Goal: Task Accomplishment & Management: Complete application form

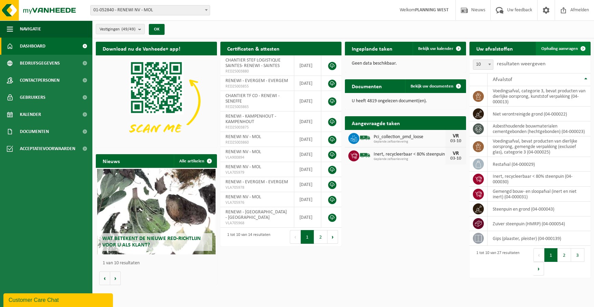
click at [566, 47] on span "Ophaling aanvragen" at bounding box center [559, 49] width 37 height 4
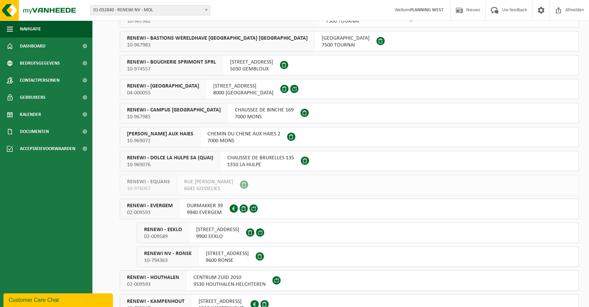
scroll to position [513, 0]
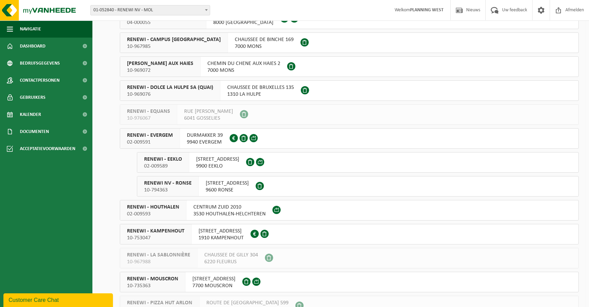
click at [147, 127] on li "RENEWI NV 01-052840 BERKEBOSSENLAAN 7 2400 MOL 0437.748.330 CARDON LOG - CHANTI…" at bounding box center [341, 138] width 476 height 1170
click at [147, 139] on span "RENEWI - EVERGEM" at bounding box center [150, 135] width 46 height 7
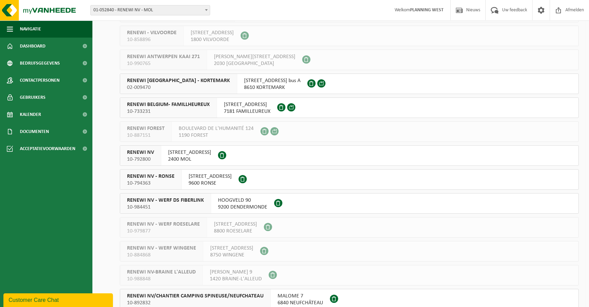
scroll to position [890, 0]
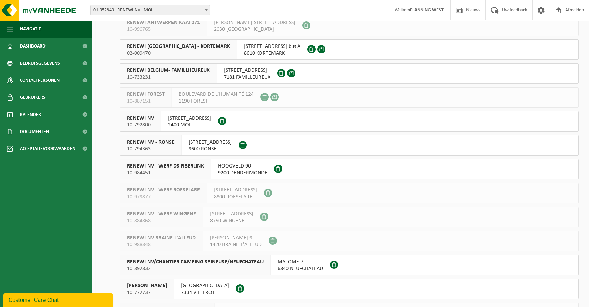
click at [149, 149] on span "10-794363" at bounding box center [151, 149] width 48 height 7
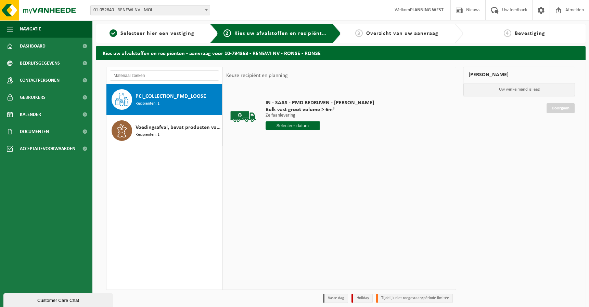
click at [167, 92] on div "PCI_COLLECTION_PMD_LOOSE Recipiënten: 1" at bounding box center [177, 99] width 85 height 21
click at [292, 125] on input "text" at bounding box center [293, 125] width 54 height 9
click at [309, 128] on input "text" at bounding box center [293, 125] width 54 height 9
click at [295, 123] on input "text" at bounding box center [293, 125] width 54 height 9
click at [126, 103] on icon at bounding box center [122, 100] width 14 height 14
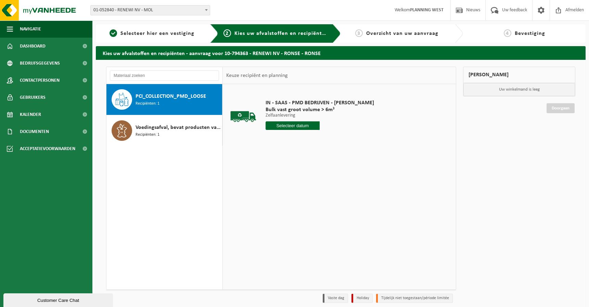
click at [294, 126] on input "text" at bounding box center [293, 125] width 54 height 9
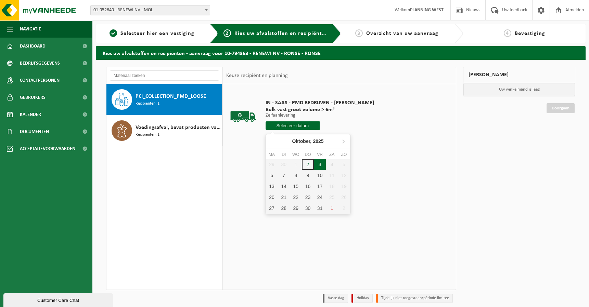
click at [322, 165] on div "3" at bounding box center [320, 164] width 12 height 11
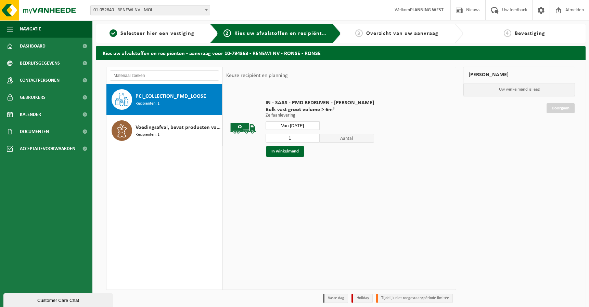
click at [302, 129] on input "Van 2025-10-03" at bounding box center [293, 125] width 54 height 9
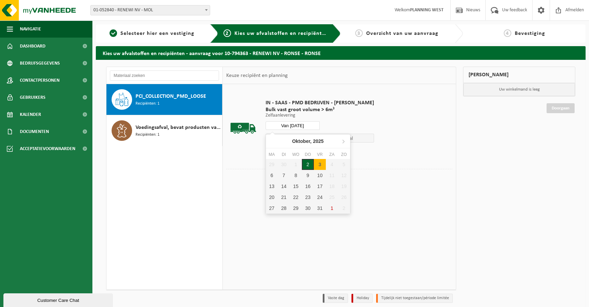
click at [309, 167] on div "2" at bounding box center [308, 164] width 12 height 11
type input "Van [DATE]"
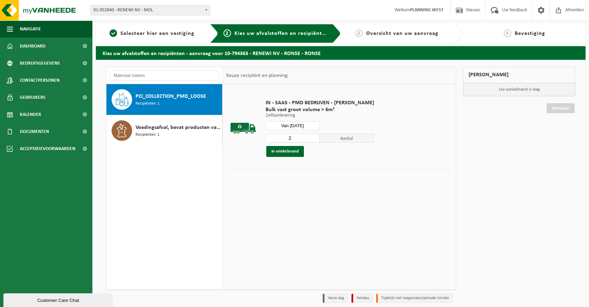
type input "2"
click at [313, 135] on input "2" at bounding box center [293, 138] width 54 height 9
click at [289, 153] on button "In winkelmand" at bounding box center [285, 151] width 38 height 11
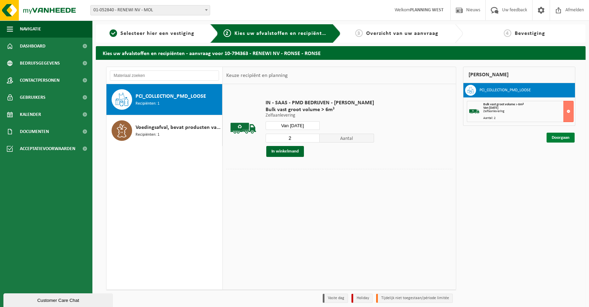
click at [557, 133] on link "Doorgaan" at bounding box center [560, 138] width 28 height 10
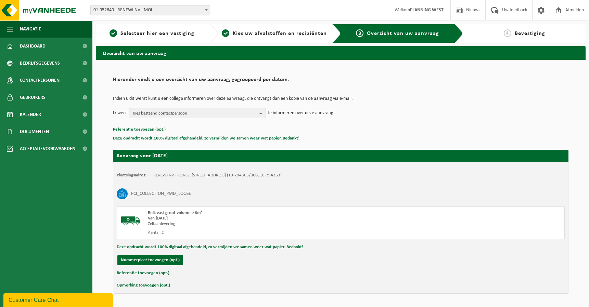
scroll to position [21, 0]
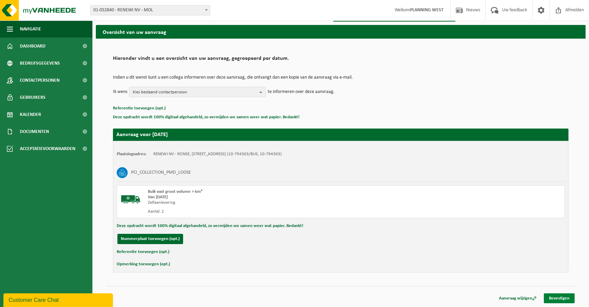
click at [559, 299] on link "Bevestigen" at bounding box center [559, 299] width 31 height 10
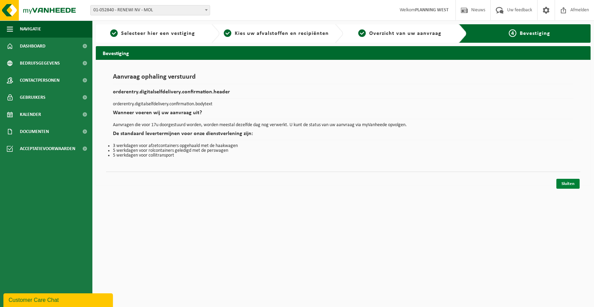
click at [566, 185] on link "Sluiten" at bounding box center [567, 184] width 23 height 10
